Goal: Task Accomplishment & Management: Manage account settings

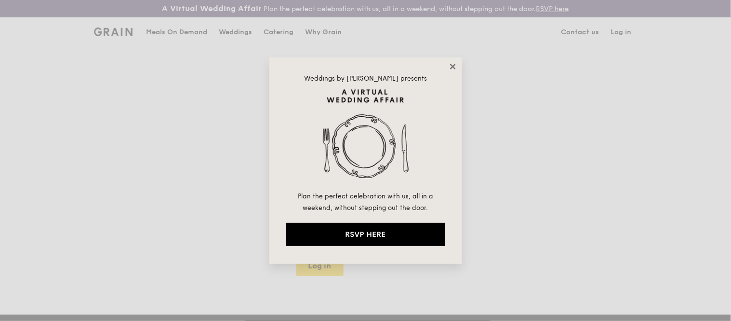
type input "[EMAIL_ADDRESS][DOMAIN_NAME]"
click at [451, 67] on icon at bounding box center [453, 66] width 9 height 9
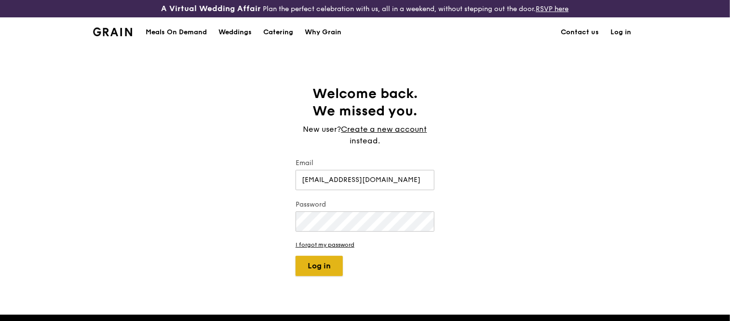
click at [314, 263] on button "Log in" at bounding box center [318, 265] width 47 height 20
select select "100"
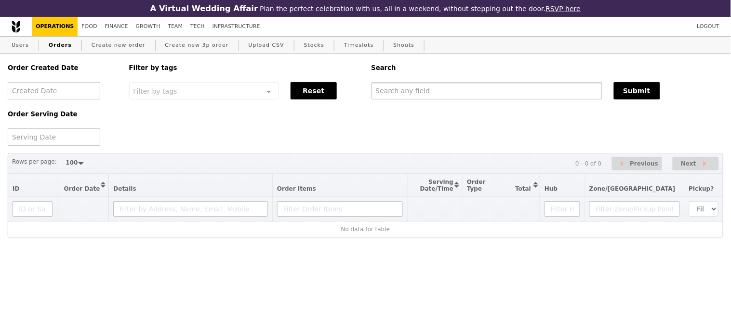
click at [437, 88] on input "text" at bounding box center [487, 90] width 231 height 17
paste input "G3289489"
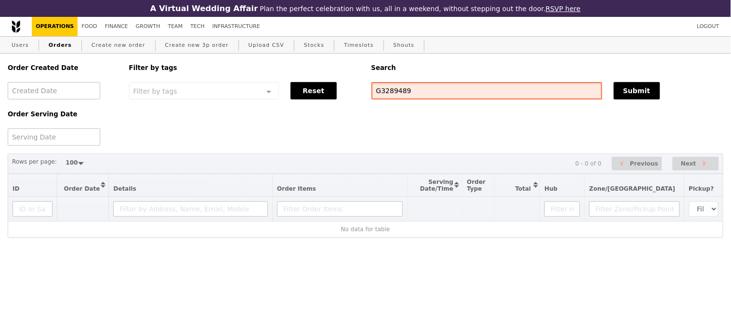
type input "G3289489"
